Goal: Task Accomplishment & Management: Use online tool/utility

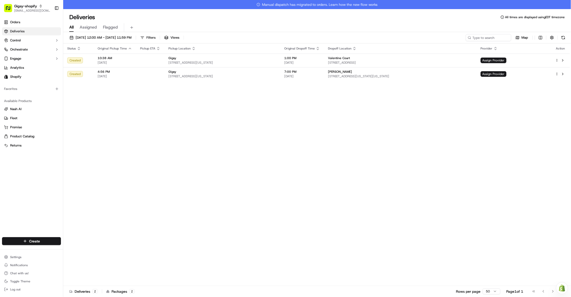
click at [29, 23] on link "Orders" at bounding box center [31, 22] width 59 height 8
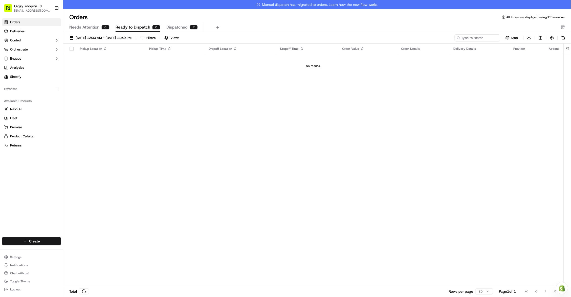
click at [29, 23] on link "Orders" at bounding box center [31, 22] width 59 height 8
click at [96, 39] on span "[DATE] 12:00 AM - [DATE] 11:59 PM" at bounding box center [104, 38] width 56 height 5
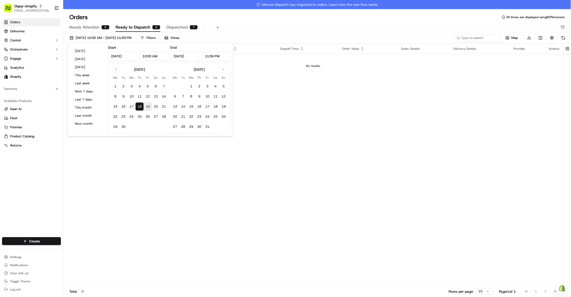
click at [146, 105] on button "19" at bounding box center [148, 107] width 8 height 8
type input "[DATE]"
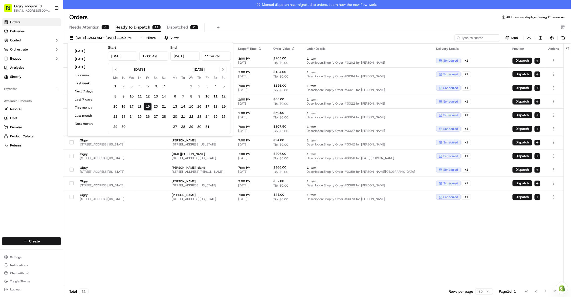
click at [242, 15] on div "Orders All times are displayed using EDT timezone" at bounding box center [317, 17] width 508 height 8
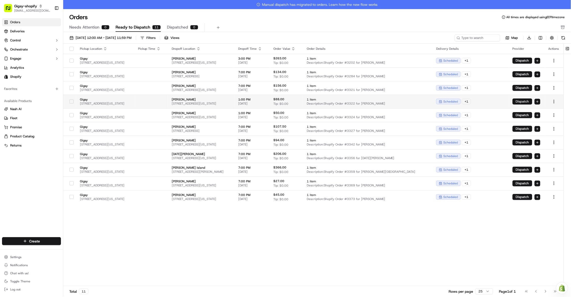
click at [526, 101] on button "Dispatch" at bounding box center [523, 102] width 20 height 6
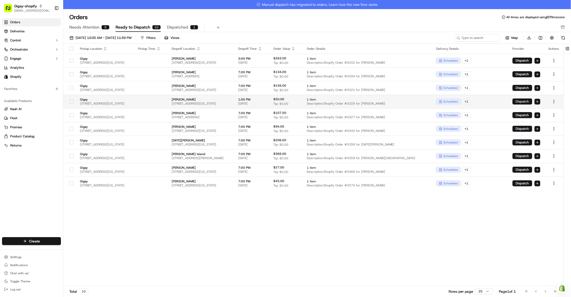
click at [522, 100] on button "Dispatch" at bounding box center [523, 102] width 20 height 6
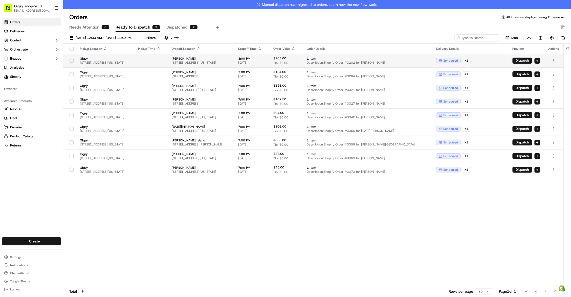
click at [523, 60] on button "Dispatch" at bounding box center [523, 61] width 20 height 6
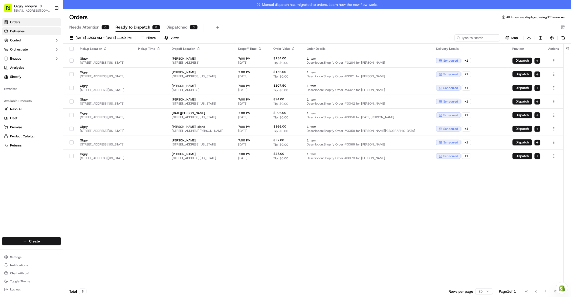
click at [52, 31] on link "Deliveries" at bounding box center [31, 31] width 59 height 8
